Goal: Task Accomplishment & Management: Use online tool/utility

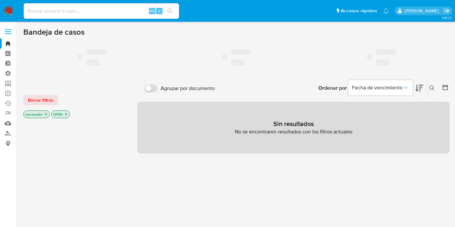
click at [8, 32] on label at bounding box center [8, 32] width 16 height 14
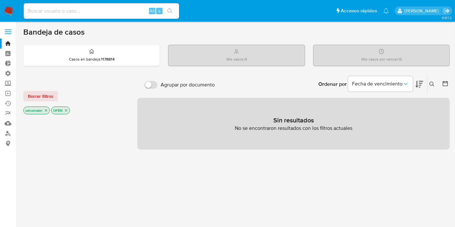
click at [7, 28] on label at bounding box center [8, 32] width 16 height 14
click at [0, 0] on input "checkbox" at bounding box center [0, 0] width 0 height 0
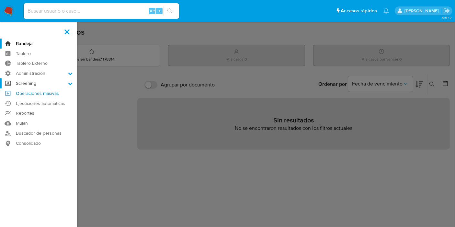
click at [40, 88] on ul "Bandeja Tablero Tablero Externo Administración Reglas Screening Administrador d…" at bounding box center [38, 93] width 77 height 110
click at [35, 85] on label "Screening" at bounding box center [38, 83] width 77 height 10
click at [0, 0] on input "Screening" at bounding box center [0, 0] width 0 height 0
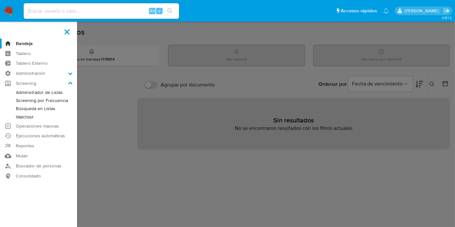
click at [41, 109] on link "Búsqueda en Listas" at bounding box center [38, 108] width 77 height 8
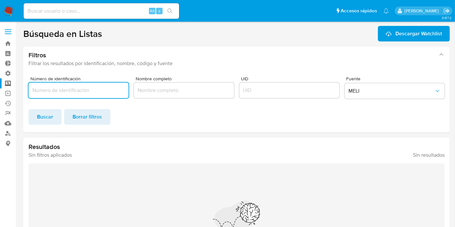
click at [91, 90] on input "Número de identificación" at bounding box center [78, 90] width 100 height 8
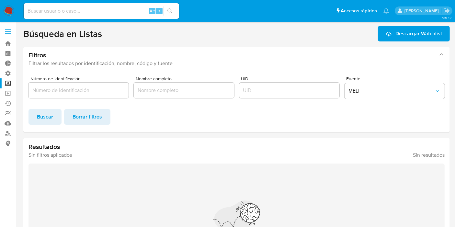
drag, startPoint x: 155, startPoint y: 78, endPoint x: 211, endPoint y: 81, distance: 55.4
click at [211, 81] on span "Nombre completo" at bounding box center [186, 78] width 100 height 5
click at [192, 82] on div "Nombre completo" at bounding box center [184, 88] width 100 height 25
drag, startPoint x: 244, startPoint y: 80, endPoint x: 259, endPoint y: 80, distance: 14.9
click at [251, 80] on span "UID" at bounding box center [291, 78] width 100 height 5
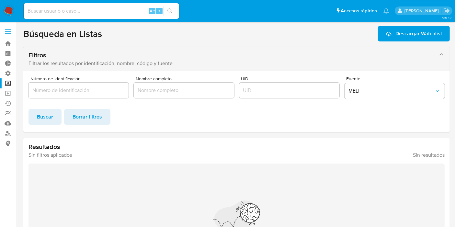
drag, startPoint x: 130, startPoint y: 55, endPoint x: 152, endPoint y: 55, distance: 22.6
click at [152, 55] on div "Filtros Filtrar los resultados por identificación, nombre, código y fuente" at bounding box center [229, 59] width 403 height 16
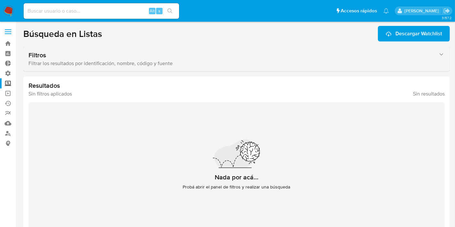
click at [163, 60] on div "Filtrar los resultados por identificación, nombre, código y fuente" at bounding box center [229, 63] width 403 height 6
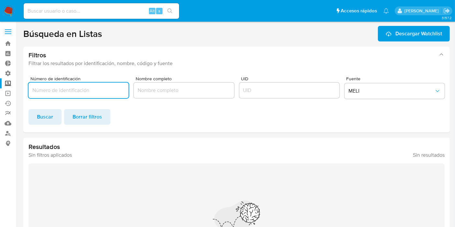
click at [90, 89] on input "Número de identificación" at bounding box center [78, 90] width 100 height 8
click at [56, 114] on button "Buscar" at bounding box center [44, 117] width 33 height 16
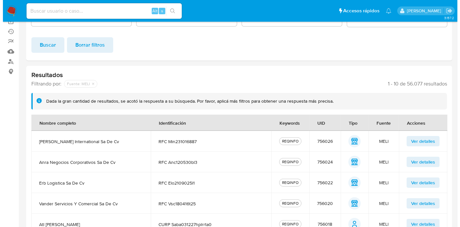
scroll to position [108, 0]
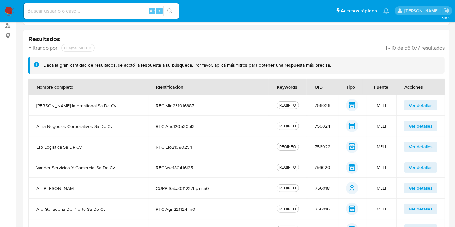
click at [431, 105] on span "Ver detalles" at bounding box center [420, 105] width 24 height 9
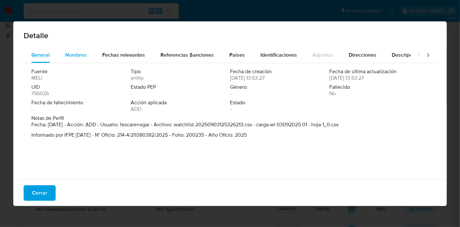
click at [83, 57] on span "Nombres" at bounding box center [75, 54] width 21 height 7
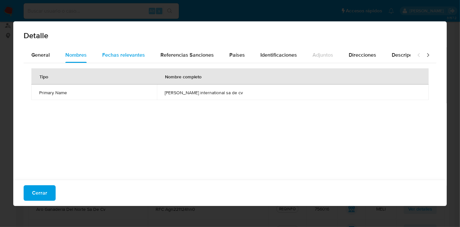
click at [119, 54] on span "Fechas relevantes" at bounding box center [123, 54] width 43 height 7
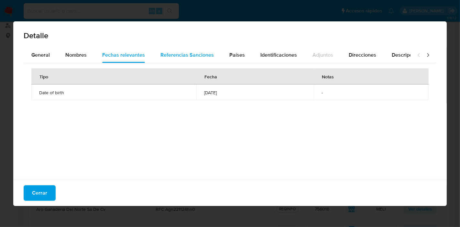
click at [174, 56] on span "Referencias Sanciones" at bounding box center [186, 54] width 53 height 7
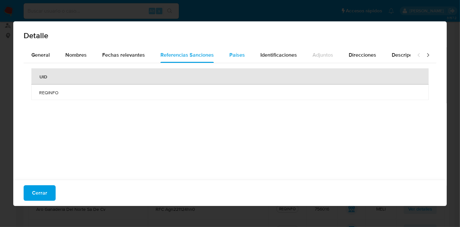
click at [237, 53] on span "Países" at bounding box center [237, 54] width 16 height 7
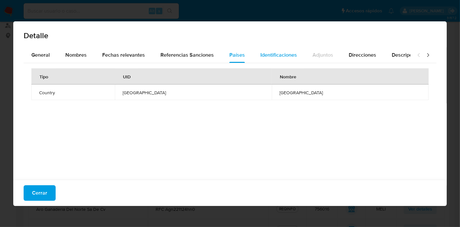
click at [282, 62] on div "Identificaciones" at bounding box center [278, 55] width 37 height 16
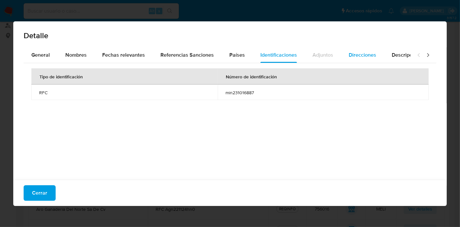
click at [349, 59] on div "Direcciones" at bounding box center [362, 55] width 27 height 16
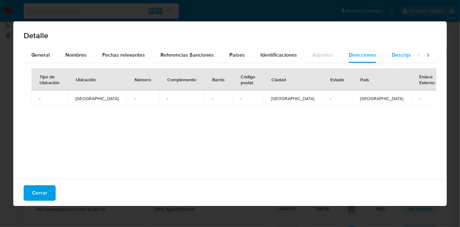
click at [394, 58] on span "Descripciones" at bounding box center [408, 54] width 33 height 7
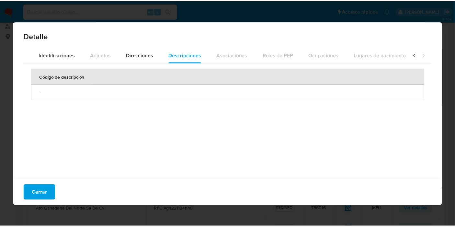
scroll to position [0, 229]
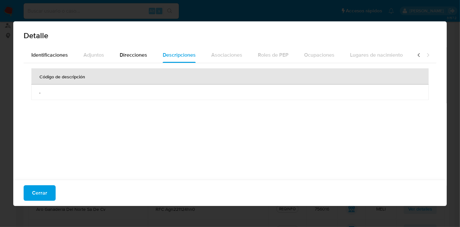
drag, startPoint x: 271, startPoint y: 2, endPoint x: 225, endPoint y: 21, distance: 49.8
click at [270, 2] on div "Detalle General Nombres Fechas relevantes Referencias Sanciones Países Identifi…" at bounding box center [230, 113] width 460 height 227
click at [45, 187] on span "Cerrar" at bounding box center [39, 193] width 15 height 14
